Goal: Task Accomplishment & Management: Complete application form

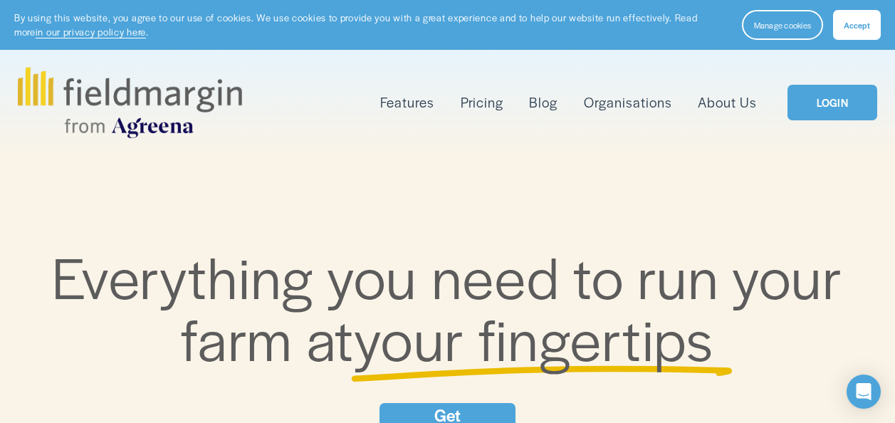
click at [816, 51] on div "Skip to Content Features Mapping" at bounding box center [447, 102] width 895 height 105
click at [837, 99] on link "LOGIN" at bounding box center [832, 103] width 90 height 36
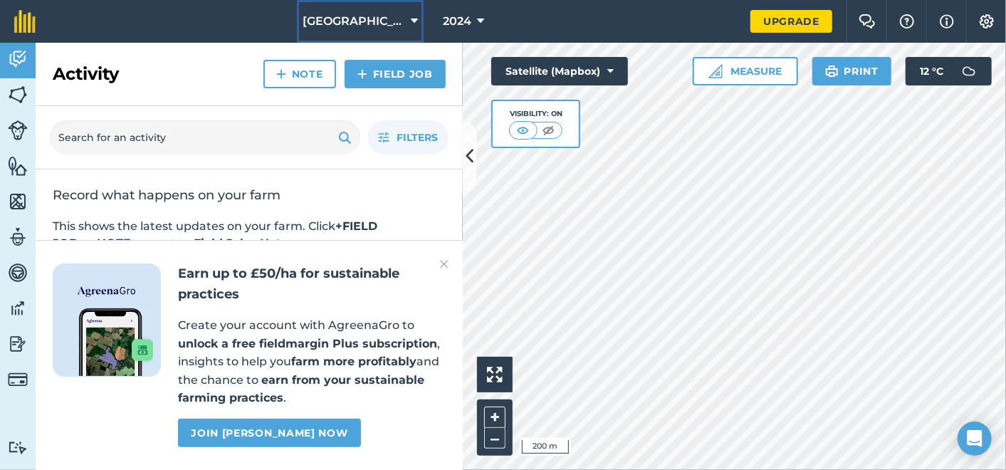
click at [411, 16] on icon at bounding box center [414, 21] width 7 height 17
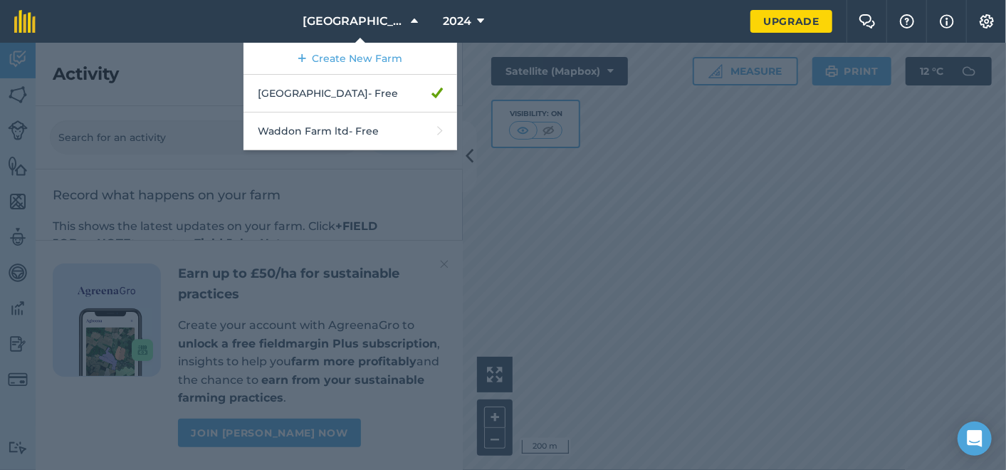
click at [564, 100] on div at bounding box center [503, 256] width 1006 height 427
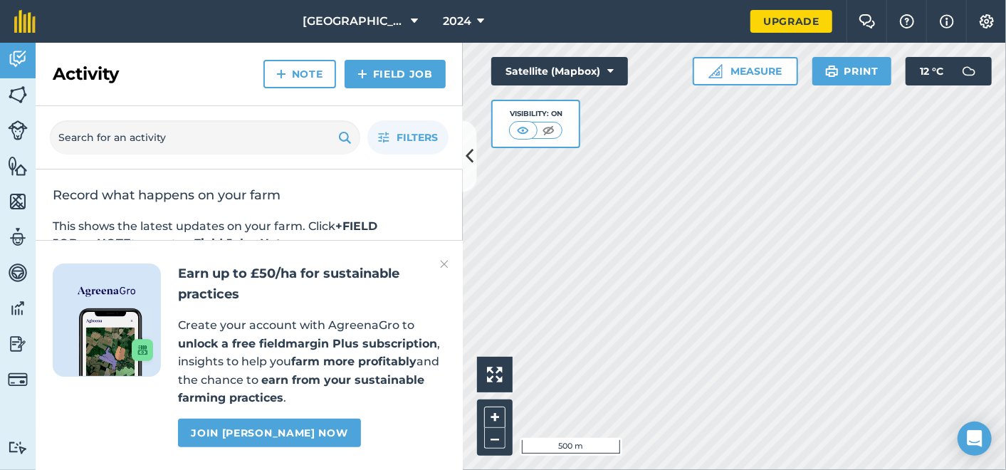
click at [784, 26] on div "Rodway Farm 2024 Upgrade Farm Chat Help Info Settings Map printing is not avail…" at bounding box center [503, 235] width 1006 height 470
click at [441, 264] on img at bounding box center [444, 264] width 9 height 17
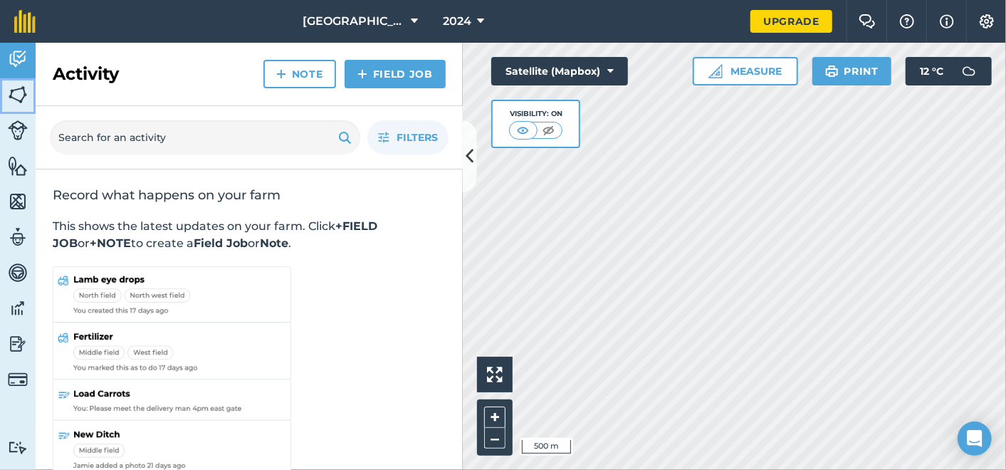
click at [12, 89] on img at bounding box center [18, 94] width 20 height 21
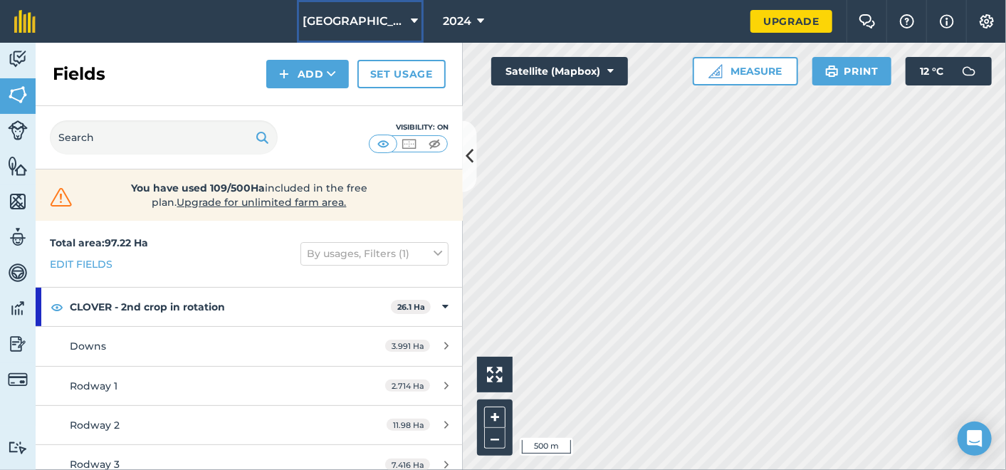
click at [411, 16] on icon at bounding box center [414, 21] width 7 height 17
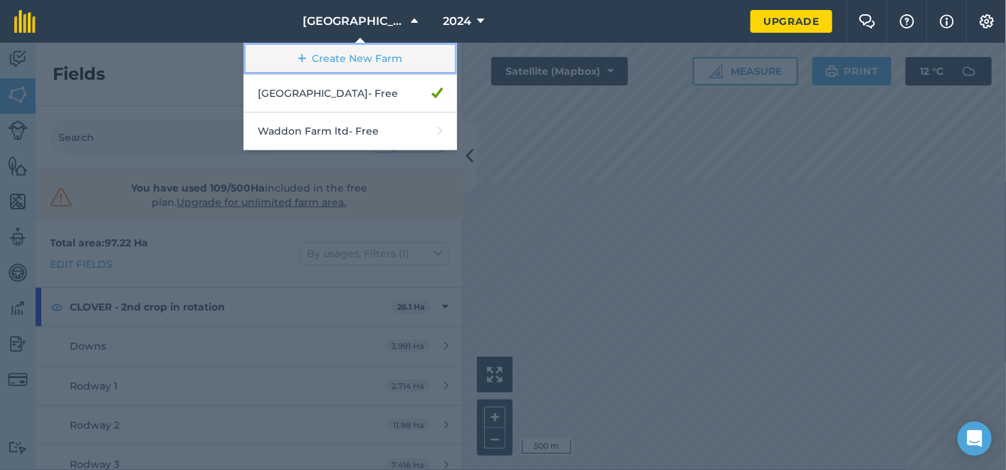
click at [380, 48] on link "Create New Farm" at bounding box center [350, 59] width 214 height 32
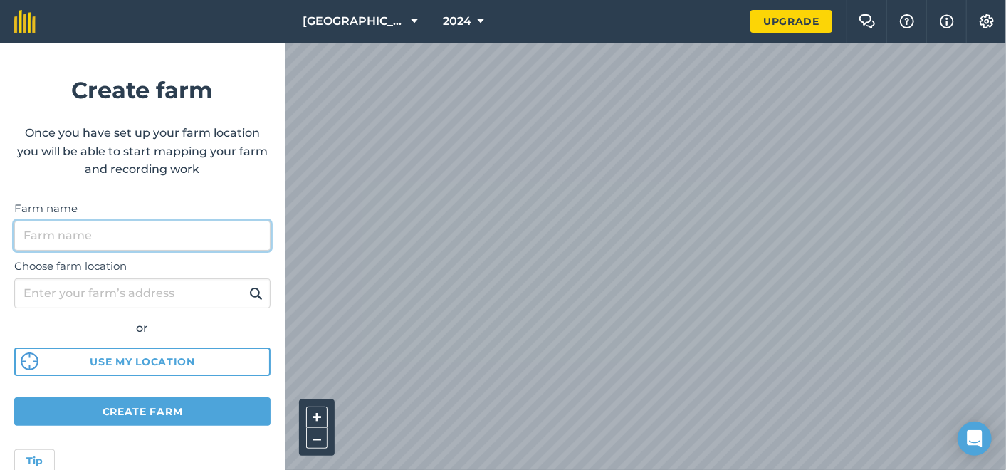
click at [89, 233] on input "Farm name" at bounding box center [142, 236] width 256 height 30
type input "fernhill farm"
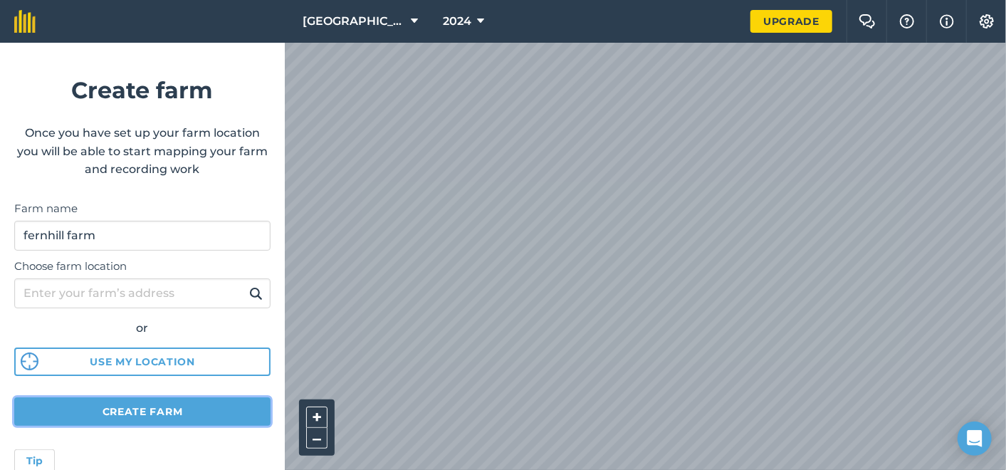
click at [137, 411] on button "Create farm" at bounding box center [142, 411] width 256 height 28
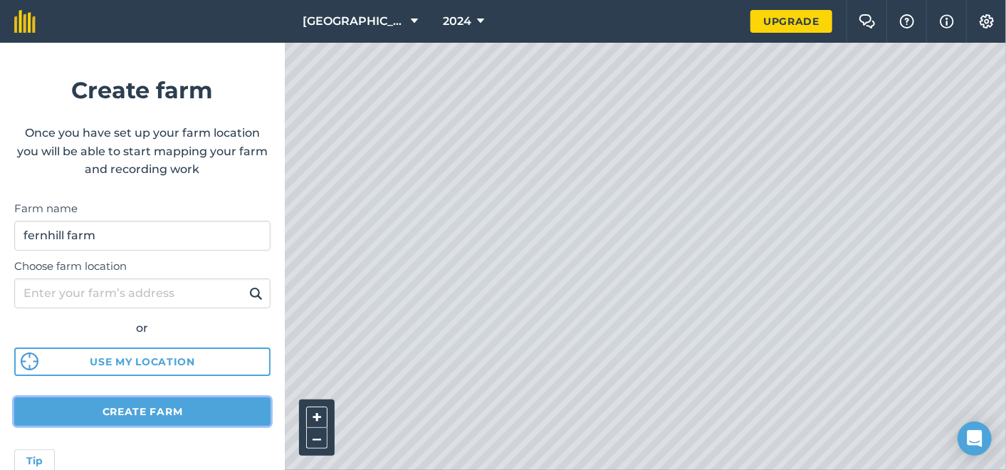
click at [172, 403] on button "Create farm" at bounding box center [142, 411] width 256 height 28
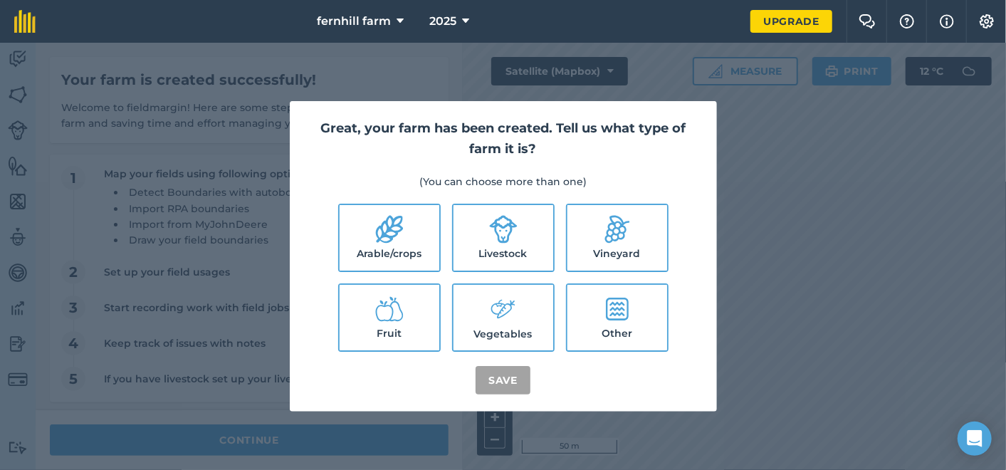
click at [496, 236] on icon at bounding box center [503, 229] width 28 height 28
checkbox input "true"
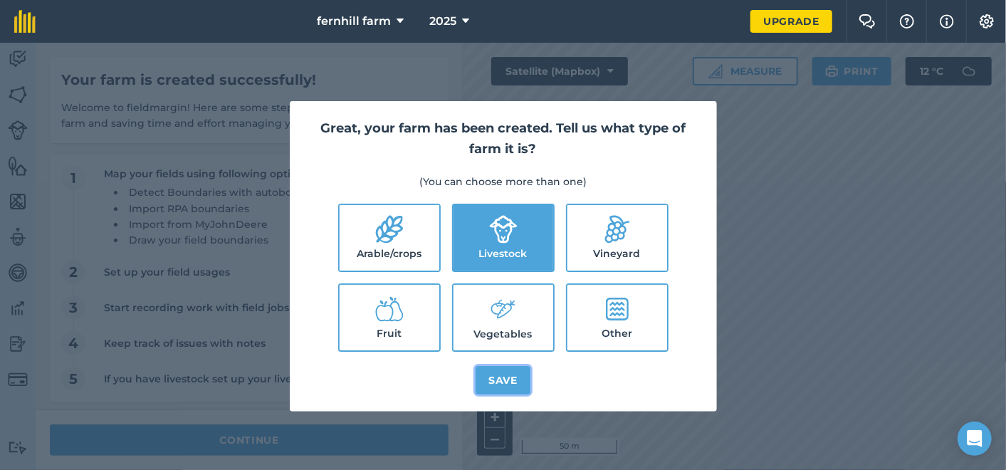
click at [508, 380] on button "Save" at bounding box center [502, 380] width 55 height 28
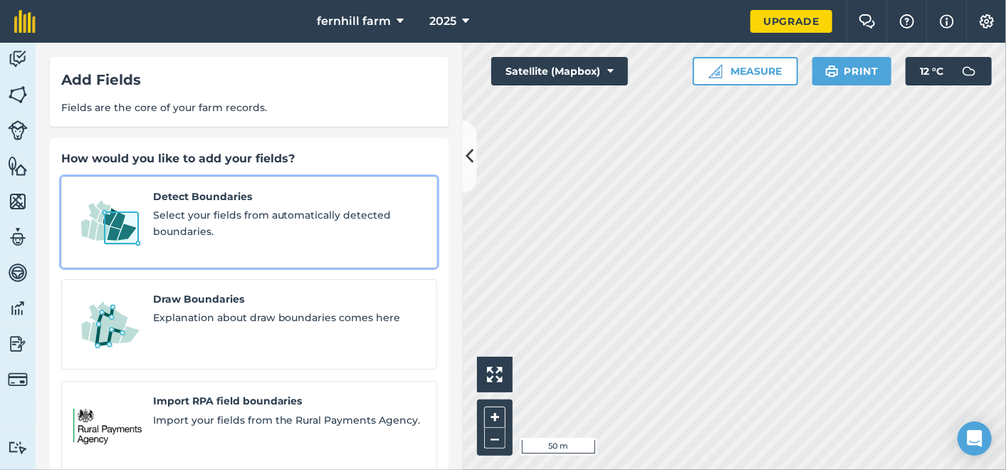
click at [357, 233] on span "Select your fields from automatically detected boundaries." at bounding box center [289, 223] width 272 height 32
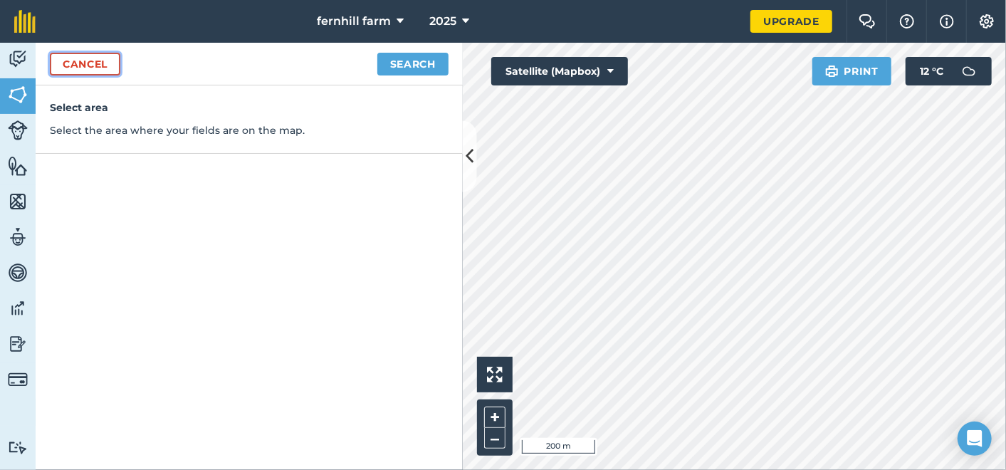
click at [114, 60] on link "Cancel" at bounding box center [85, 64] width 70 height 23
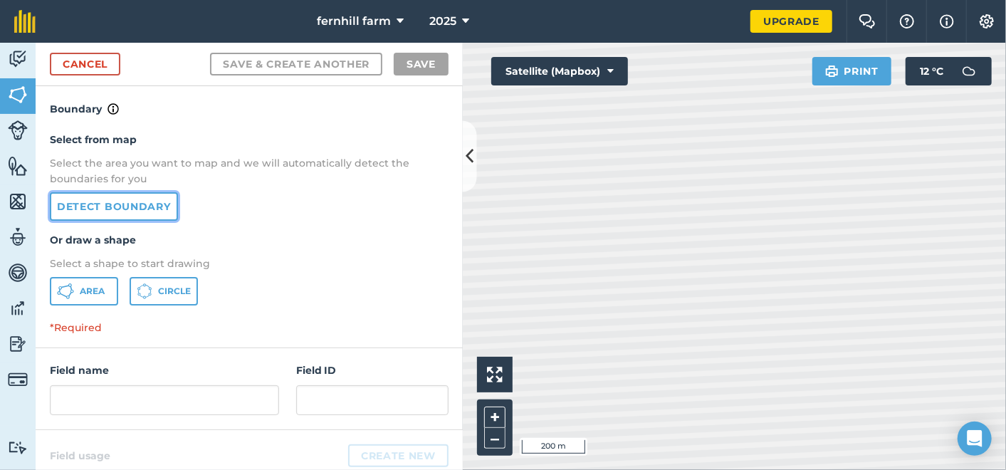
click at [150, 205] on link "Detect boundary" at bounding box center [114, 206] width 128 height 28
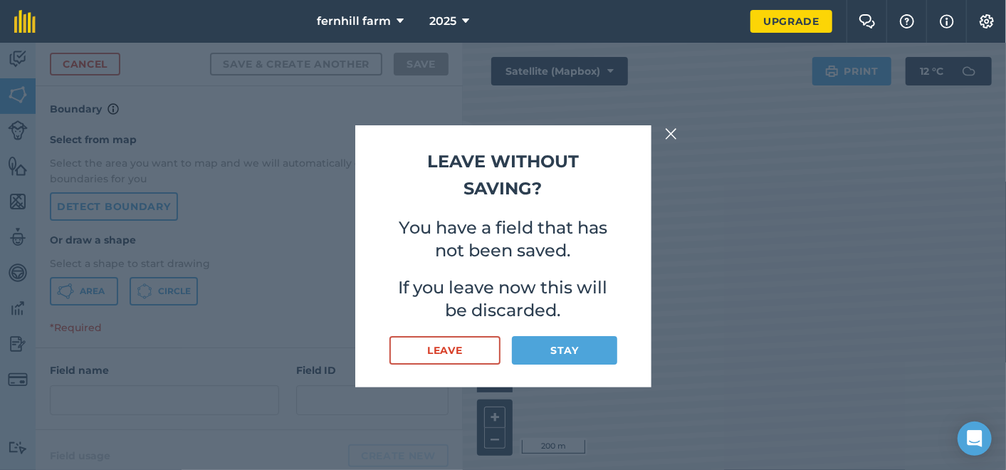
click at [665, 132] on img at bounding box center [671, 133] width 13 height 17
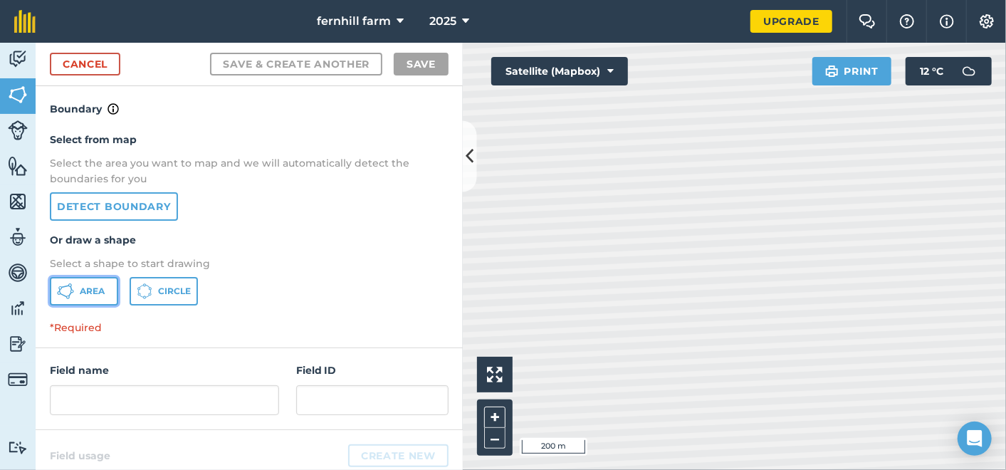
click at [99, 288] on span "Area" at bounding box center [92, 290] width 25 height 11
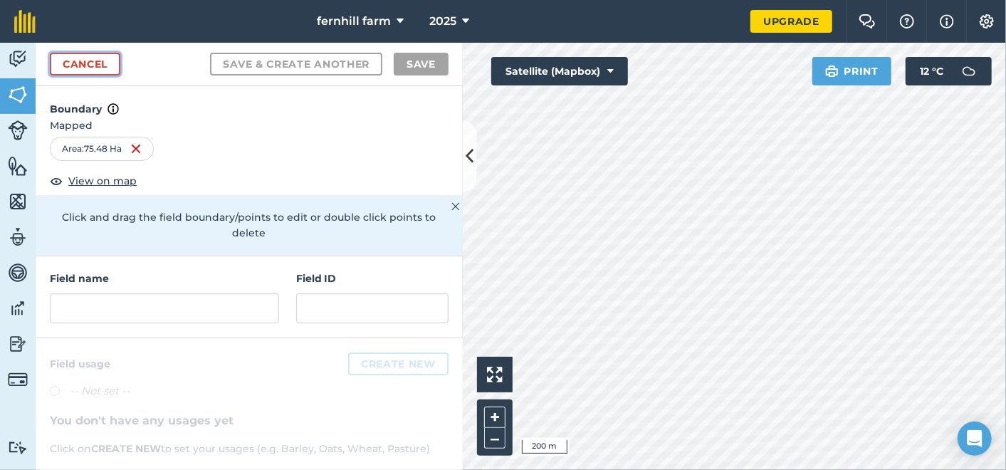
click at [98, 58] on link "Cancel" at bounding box center [85, 64] width 70 height 23
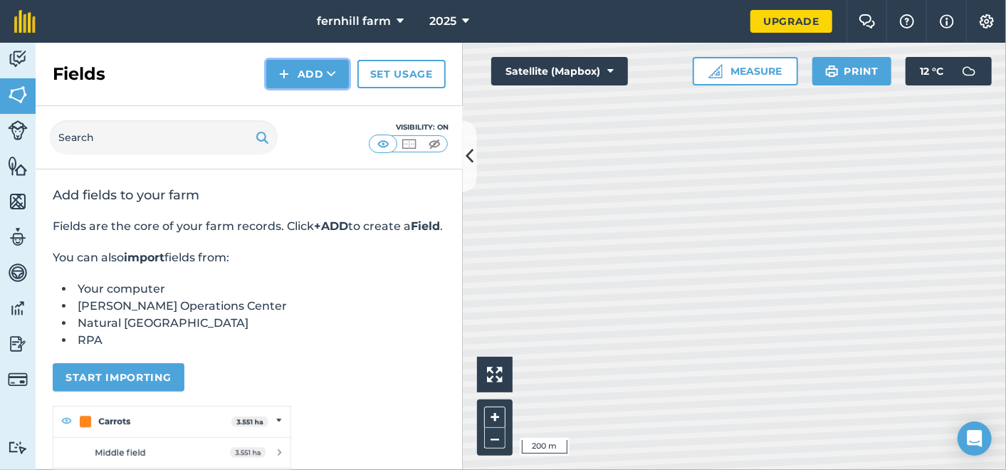
click at [309, 66] on button "Add" at bounding box center [307, 74] width 83 height 28
click at [156, 69] on div "Fields Add Draw Import Set usage" at bounding box center [249, 74] width 427 height 63
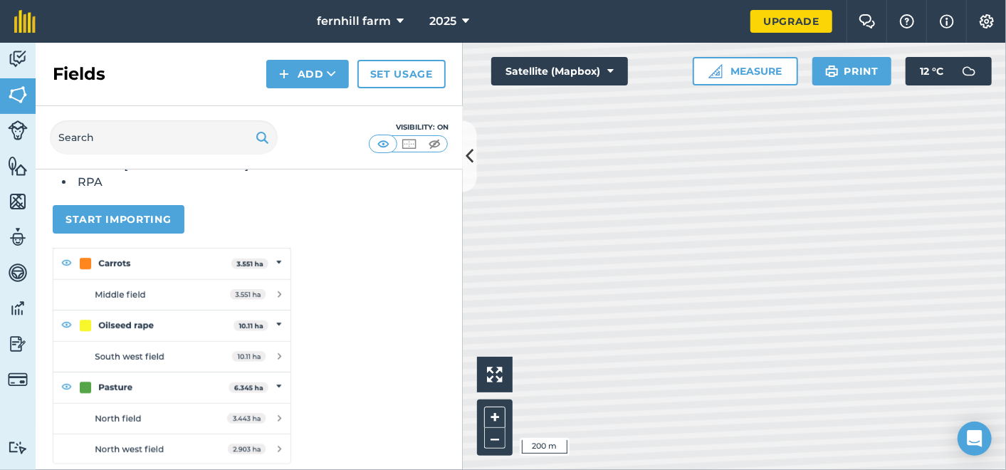
scroll to position [229, 0]
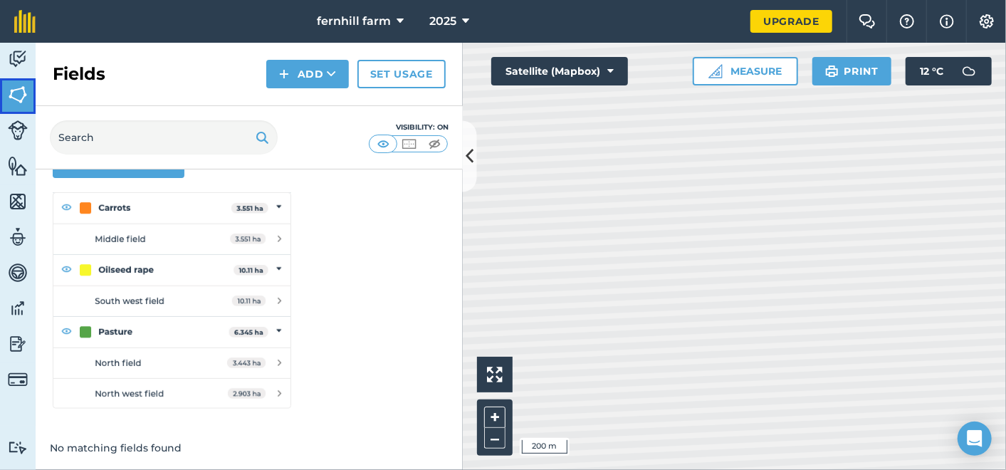
click at [14, 98] on img at bounding box center [18, 94] width 20 height 21
click at [20, 162] on img at bounding box center [18, 165] width 20 height 21
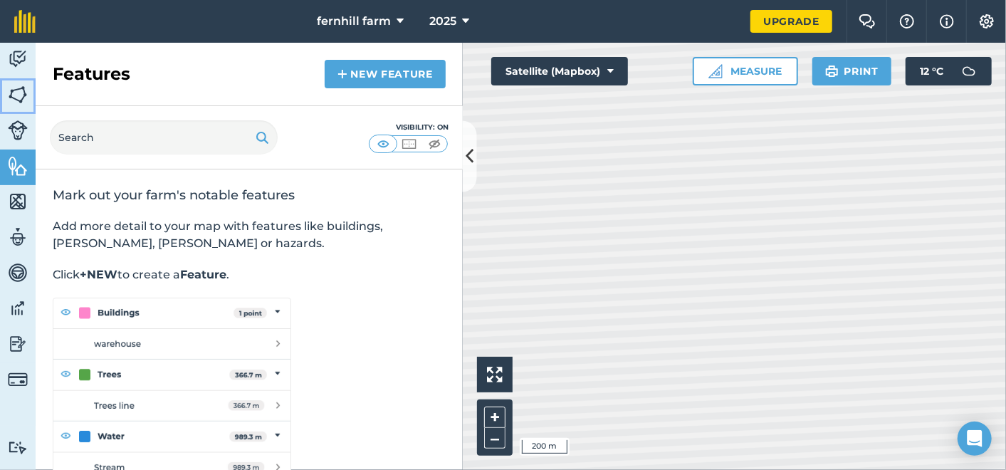
click at [18, 90] on img at bounding box center [18, 94] width 20 height 21
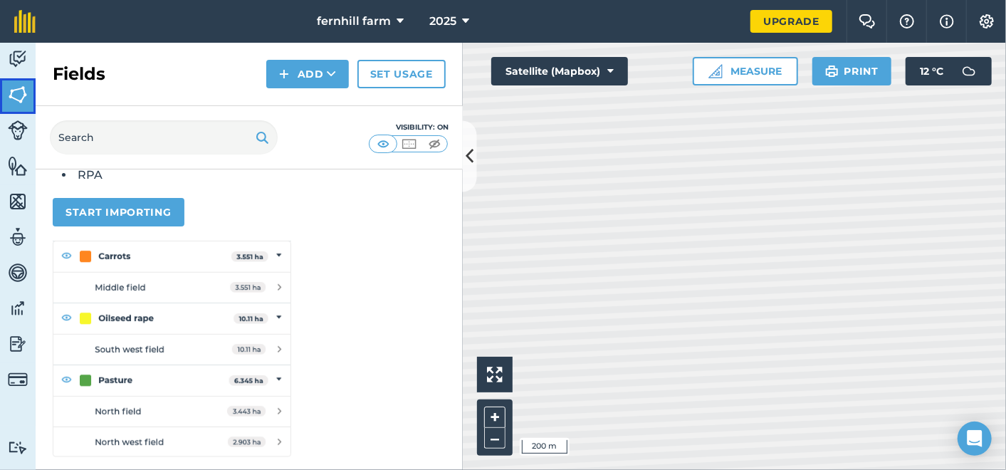
scroll to position [229, 0]
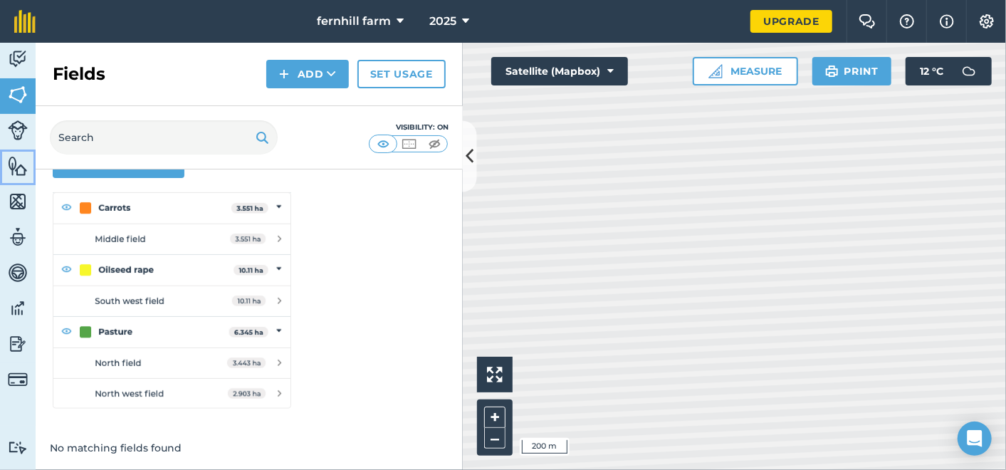
click at [18, 159] on img at bounding box center [18, 165] width 20 height 21
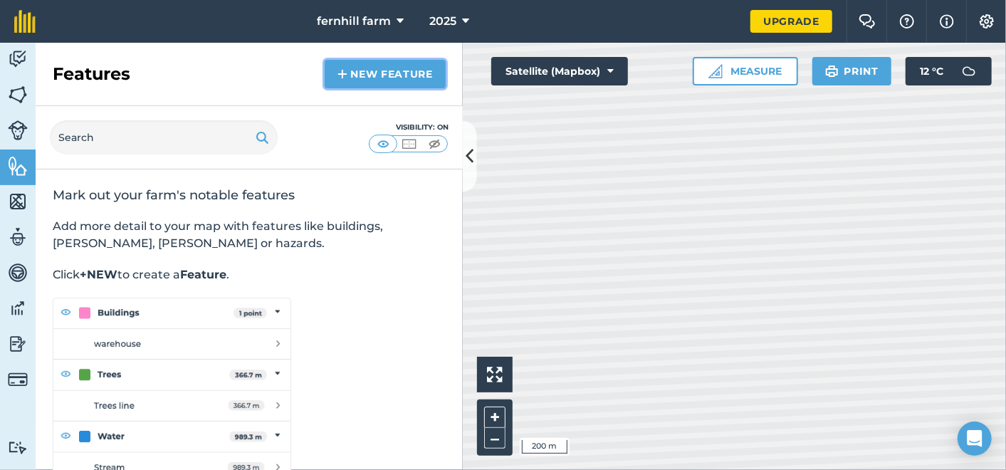
click at [404, 85] on link "New feature" at bounding box center [385, 74] width 121 height 28
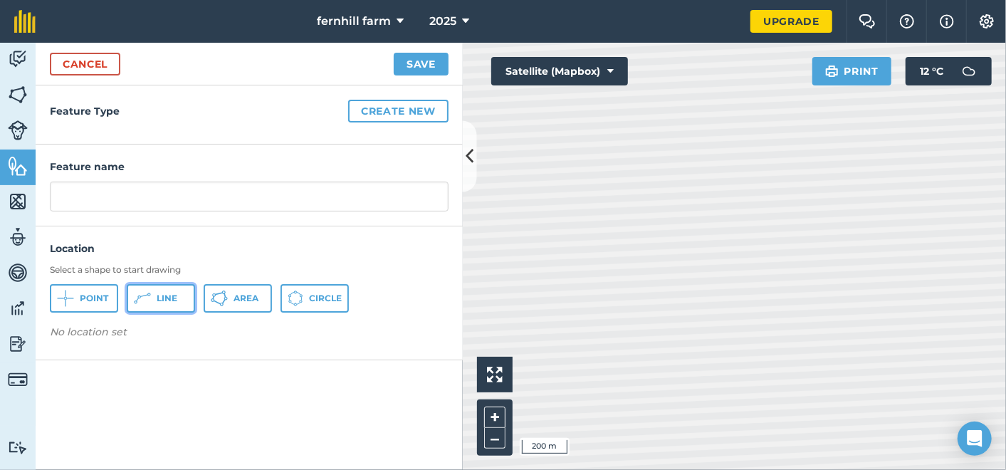
click at [164, 297] on span "Line" at bounding box center [167, 298] width 21 height 11
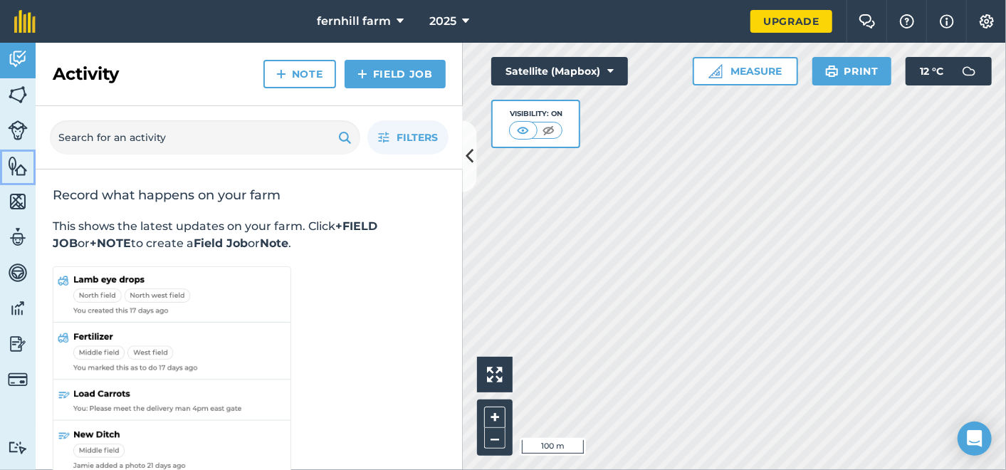
click at [18, 170] on img at bounding box center [18, 165] width 20 height 21
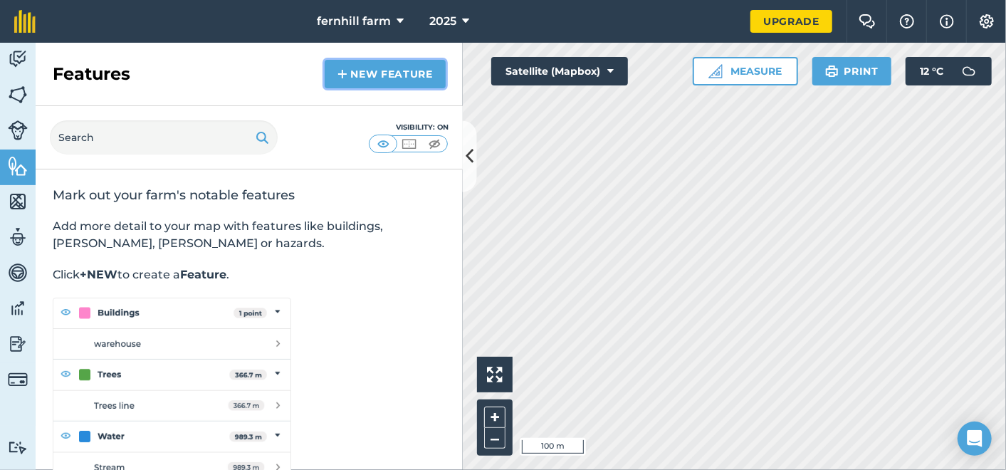
click at [374, 77] on link "New feature" at bounding box center [385, 74] width 121 height 28
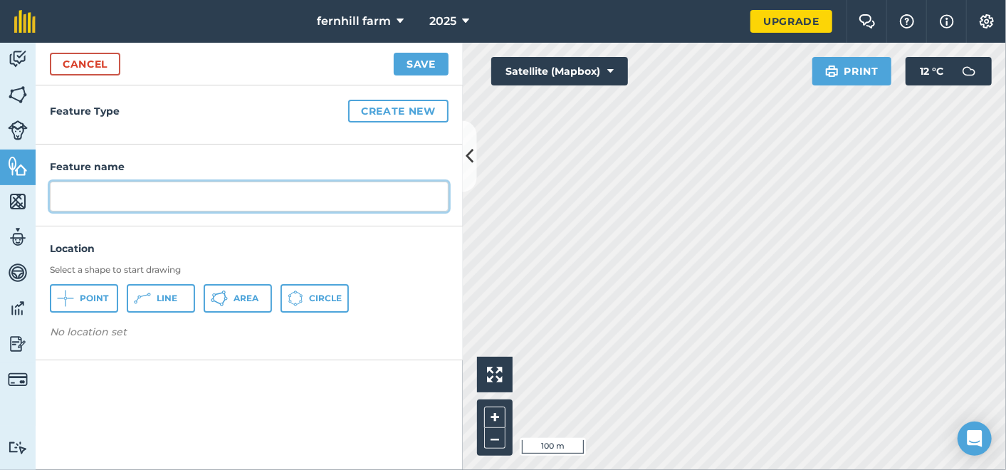
click at [111, 199] on input "text" at bounding box center [249, 196] width 399 height 30
type input "FENCE"
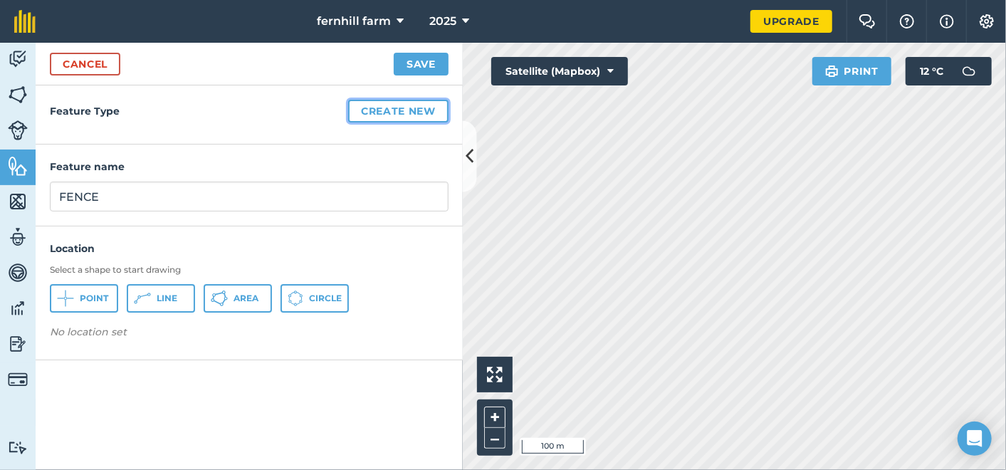
click at [424, 108] on button "Create new" at bounding box center [398, 111] width 100 height 23
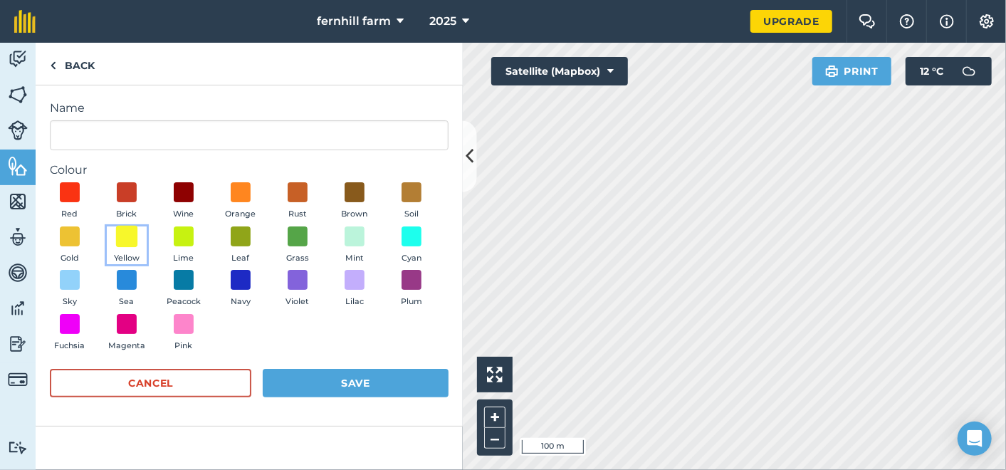
click at [124, 233] on span at bounding box center [127, 236] width 22 height 22
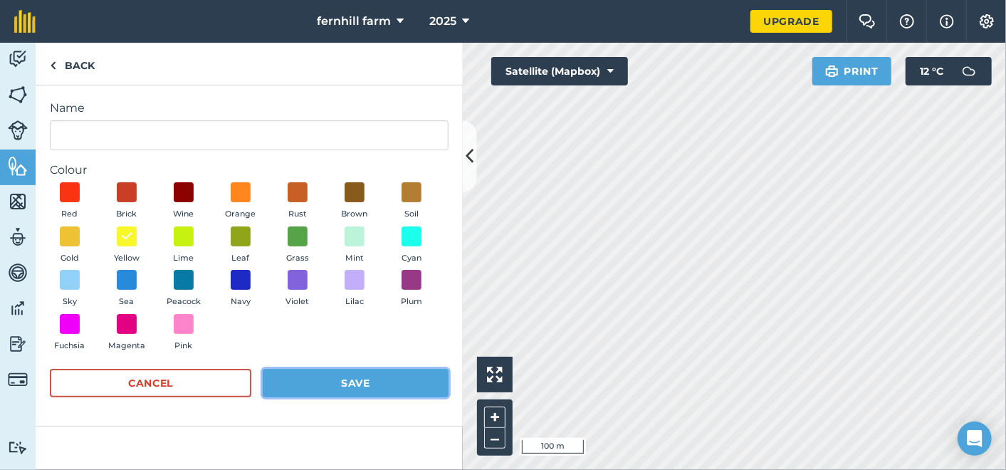
click at [337, 378] on button "Save" at bounding box center [356, 383] width 186 height 28
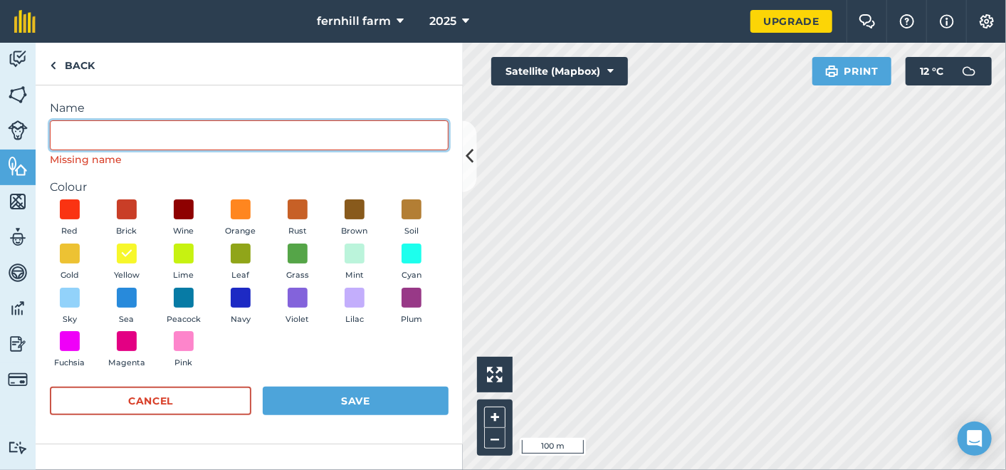
click at [102, 128] on input "Name" at bounding box center [249, 135] width 399 height 30
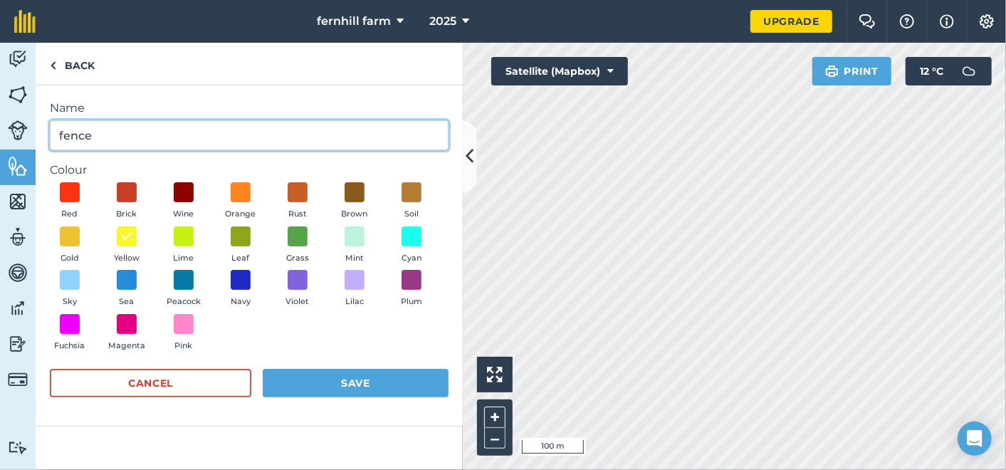
type input "fence"
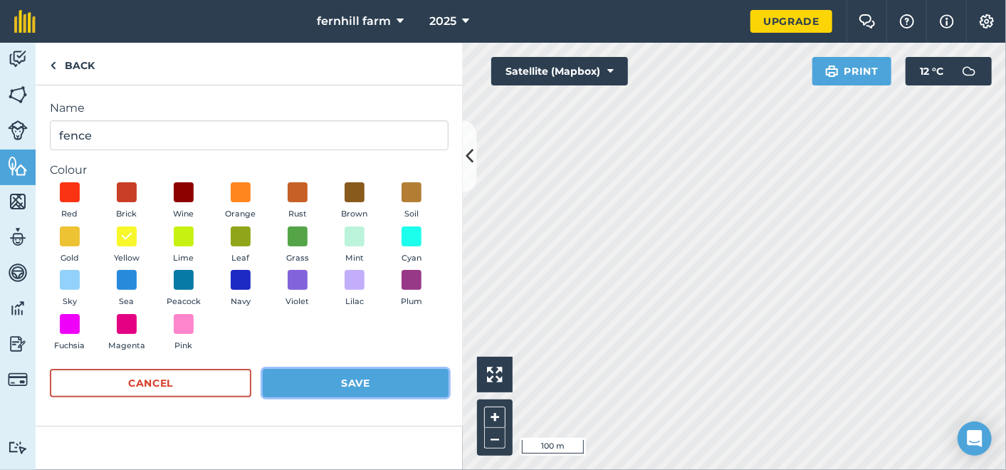
click at [332, 385] on button "Save" at bounding box center [356, 383] width 186 height 28
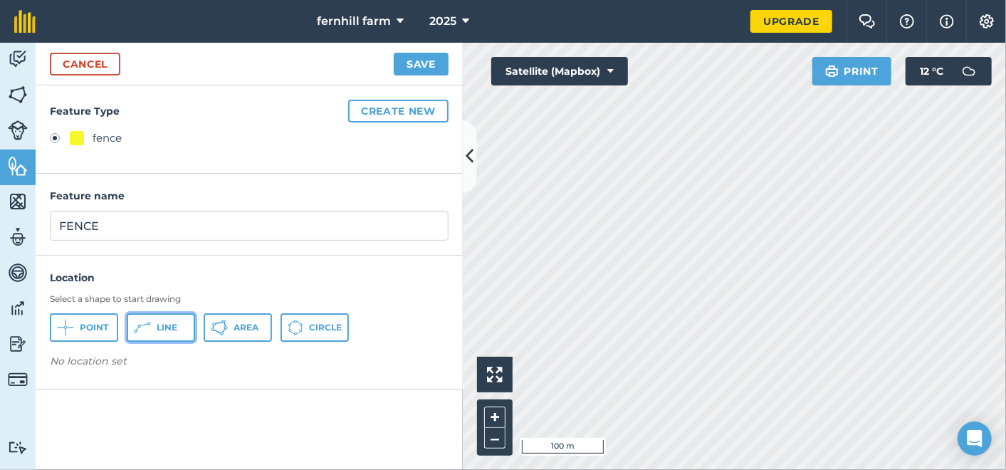
click at [174, 322] on span "Line" at bounding box center [167, 327] width 21 height 11
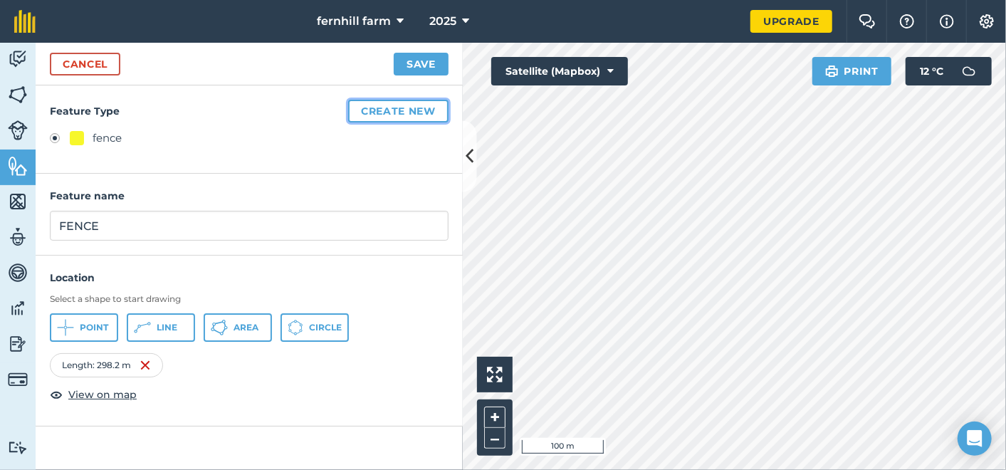
click at [403, 111] on button "Create new" at bounding box center [398, 111] width 100 height 23
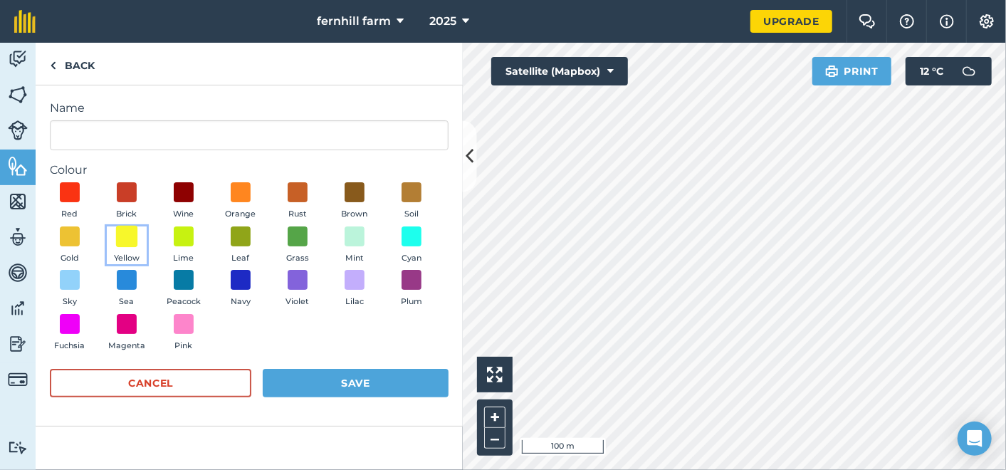
click at [128, 240] on span at bounding box center [127, 236] width 22 height 22
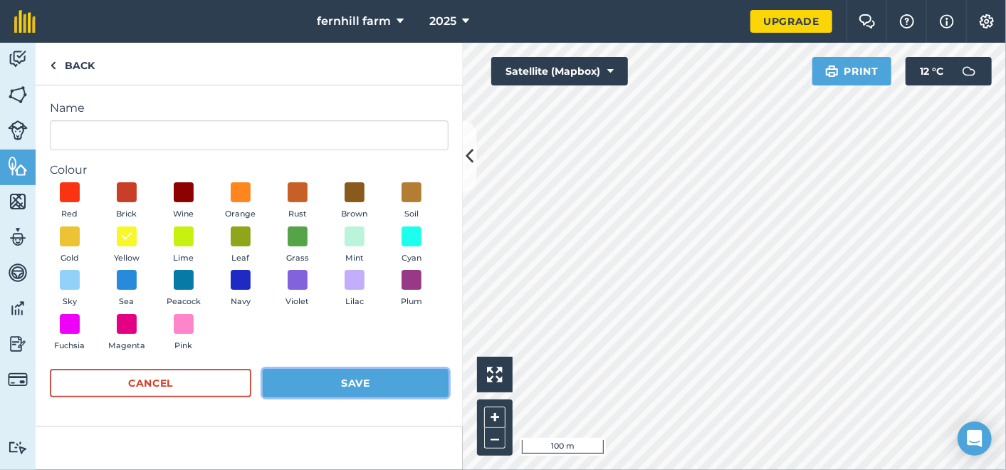
click at [356, 376] on button "Save" at bounding box center [356, 383] width 186 height 28
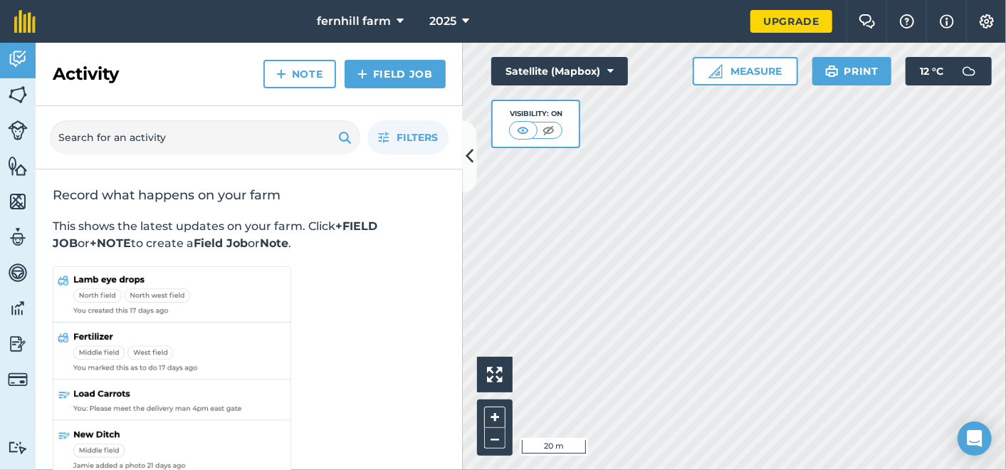
scroll to position [23, 0]
